Goal: Find specific page/section: Find specific page/section

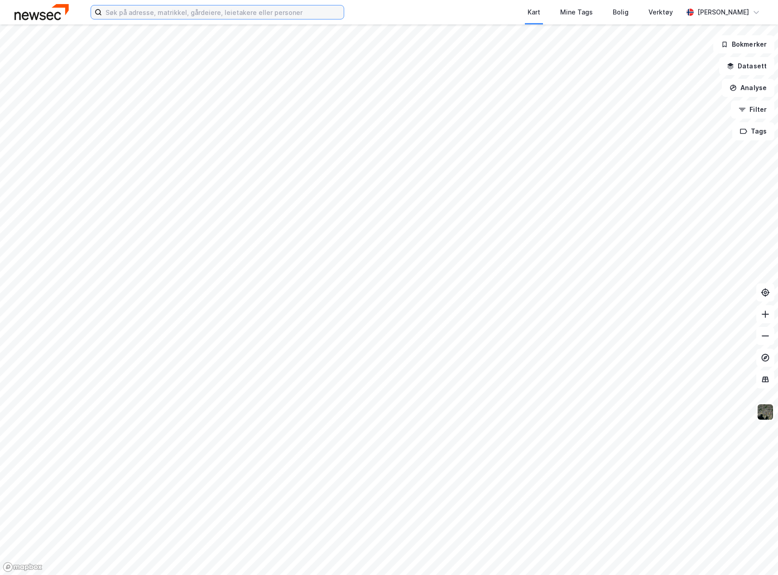
click at [114, 12] on input at bounding box center [223, 12] width 242 height 14
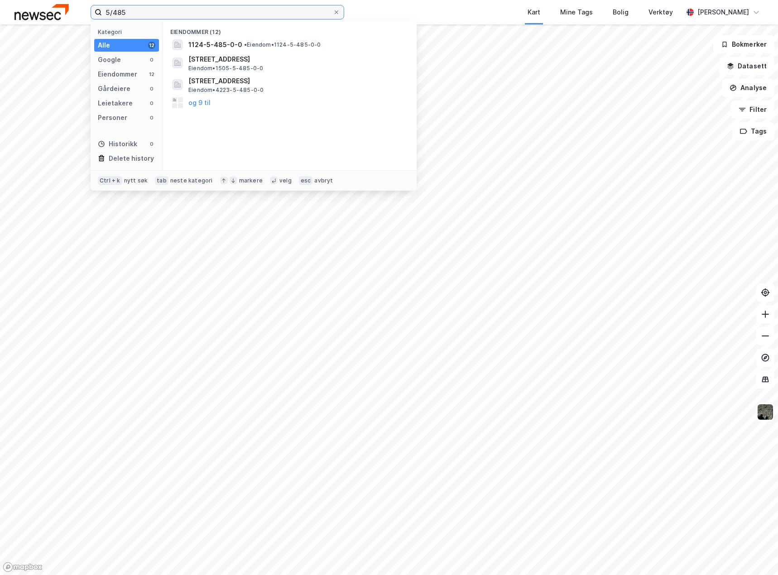
click at [120, 13] on input "5/485" at bounding box center [217, 12] width 231 height 14
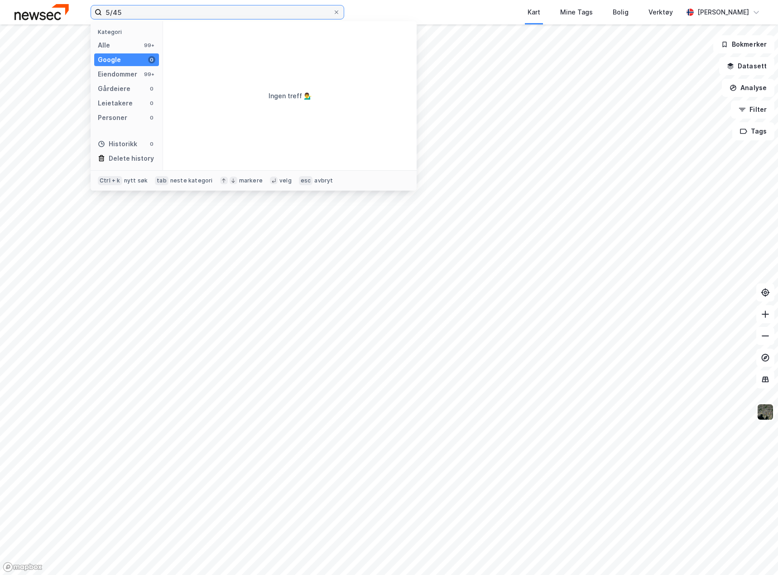
click at [143, 14] on input "5/45" at bounding box center [217, 12] width 231 height 14
type input "5/45, [GEOGRAPHIC_DATA]"
click at [129, 43] on div "Alle 1" at bounding box center [126, 45] width 65 height 13
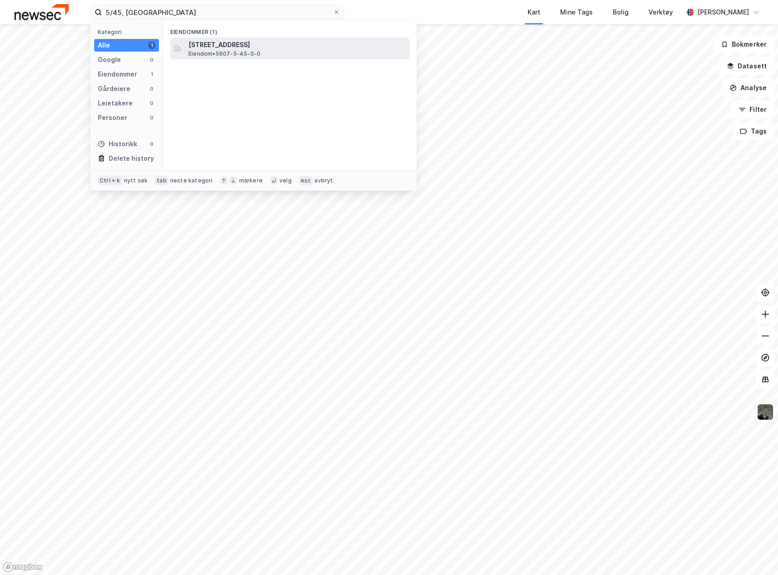
click at [231, 47] on span "[STREET_ADDRESS]" at bounding box center [296, 44] width 217 height 11
